Goal: Contribute content

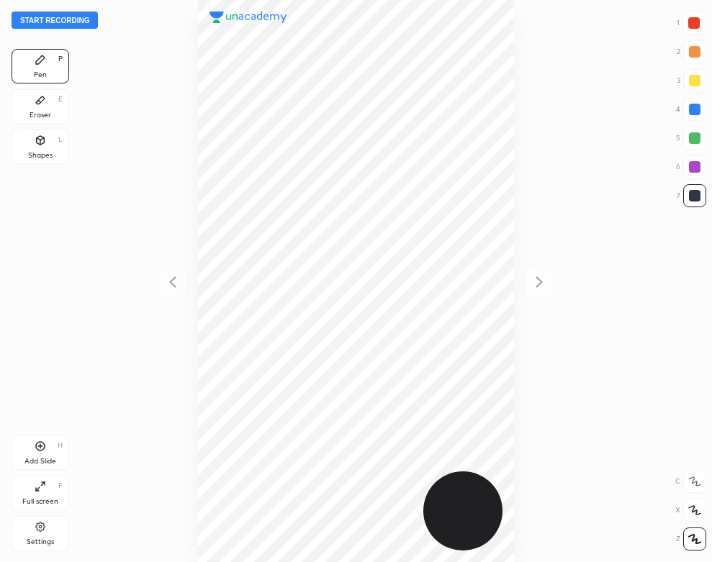
scroll to position [562, 482]
click at [147, 117] on div at bounding box center [356, 281] width 482 height 562
click at [32, 538] on div "Settings" at bounding box center [40, 541] width 27 height 7
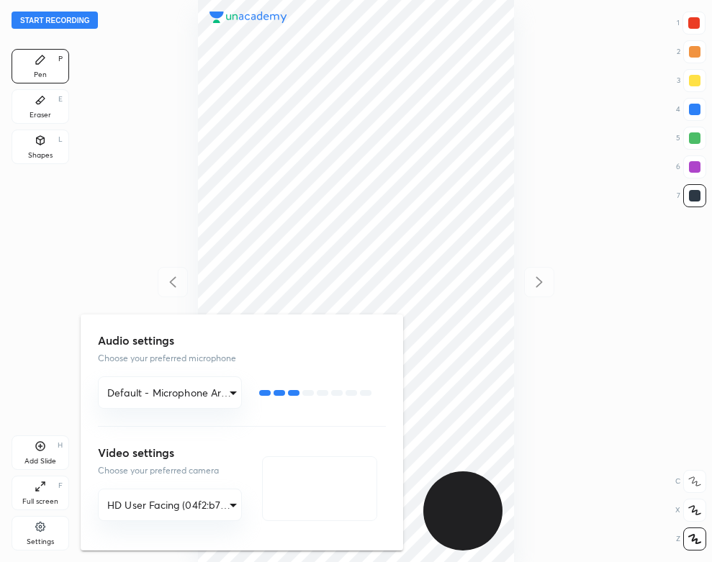
click at [140, 195] on div at bounding box center [356, 281] width 712 height 562
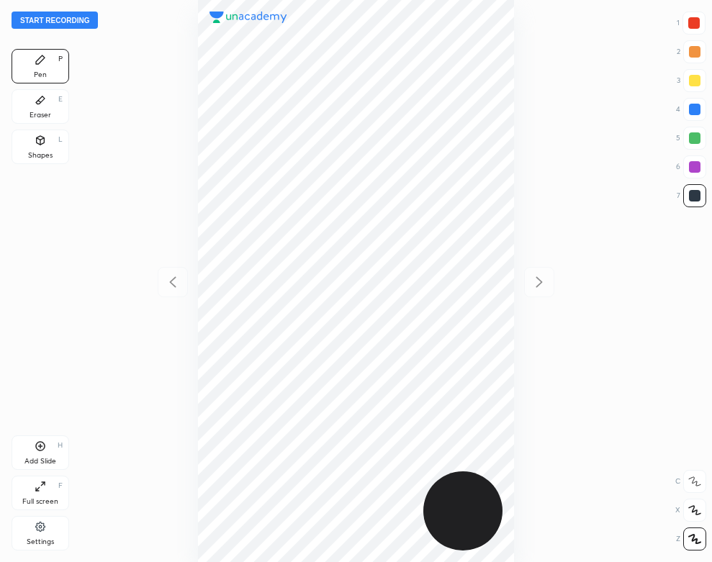
click at [78, 22] on button "Start recording" at bounding box center [55, 20] width 86 height 17
click at [61, 115] on div "Eraser E" at bounding box center [41, 106] width 58 height 35
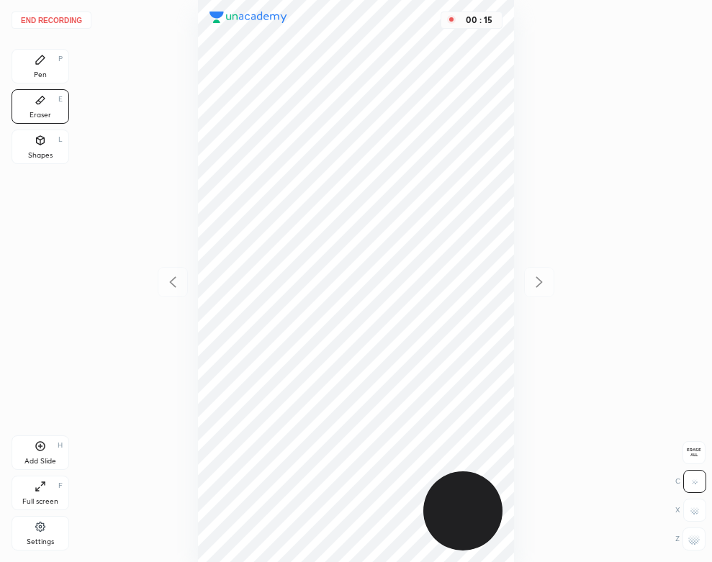
click at [38, 60] on icon at bounding box center [40, 59] width 9 height 9
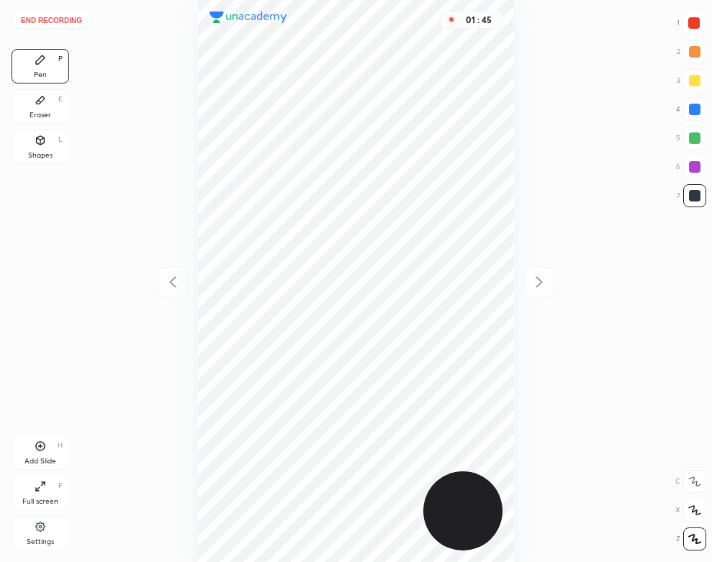
click at [50, 456] on div "Add Slide H" at bounding box center [41, 452] width 58 height 35
click at [173, 289] on icon at bounding box center [172, 282] width 17 height 17
click at [549, 282] on div at bounding box center [539, 282] width 30 height 30
click at [171, 278] on icon at bounding box center [172, 282] width 17 height 17
click at [556, 287] on div "02 : 13" at bounding box center [356, 281] width 482 height 562
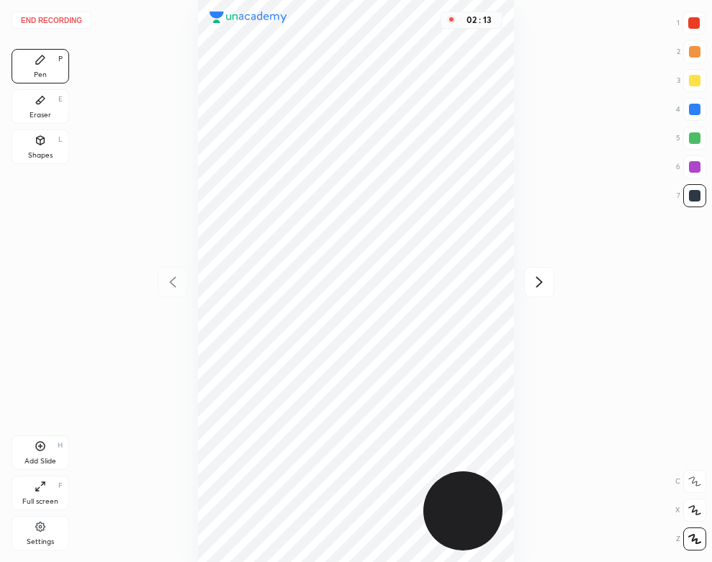
click at [542, 278] on icon at bounding box center [538, 282] width 17 height 17
click at [50, 143] on div "Shapes L" at bounding box center [41, 147] width 58 height 35
click at [41, 63] on icon at bounding box center [41, 60] width 12 height 12
click at [69, 15] on button "End recording" at bounding box center [52, 20] width 80 height 17
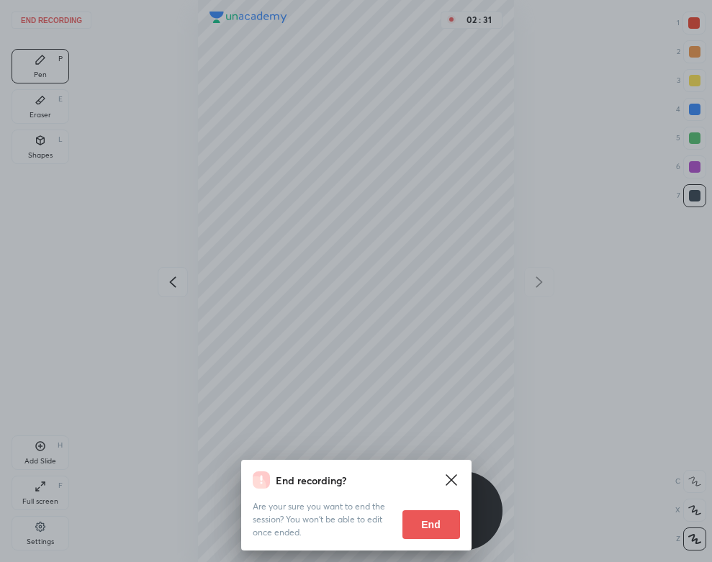
click at [425, 516] on button "End" at bounding box center [431, 524] width 58 height 29
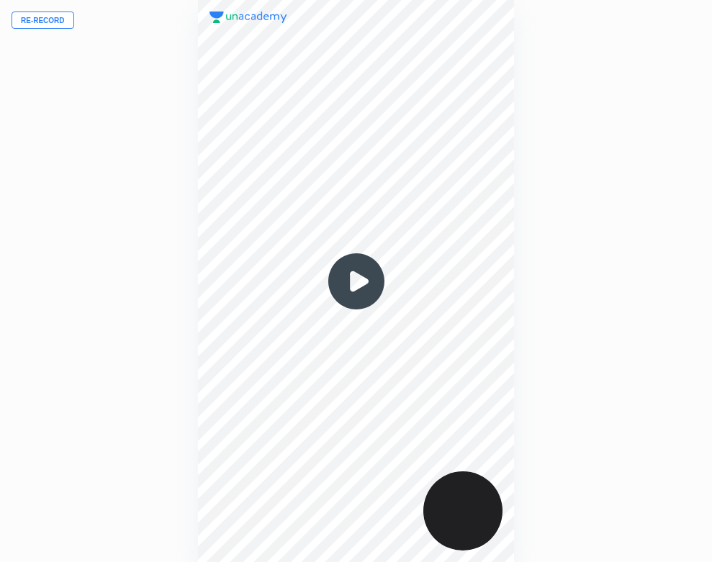
click at [364, 277] on img at bounding box center [356, 281] width 69 height 69
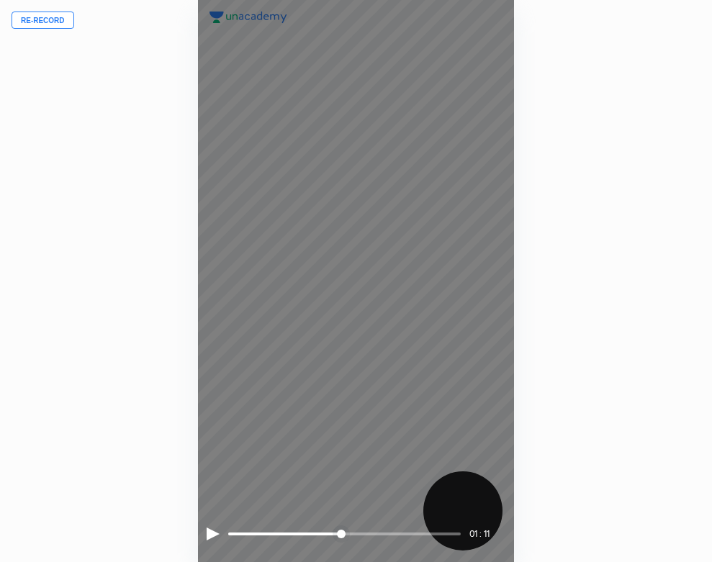
click at [207, 530] on div at bounding box center [213, 534] width 13 height 13
